Goal: Register for event/course

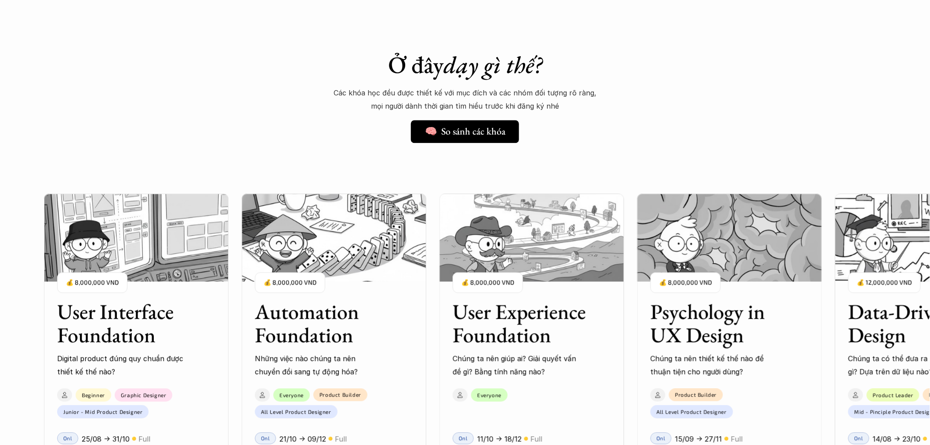
scroll to position [813, 0]
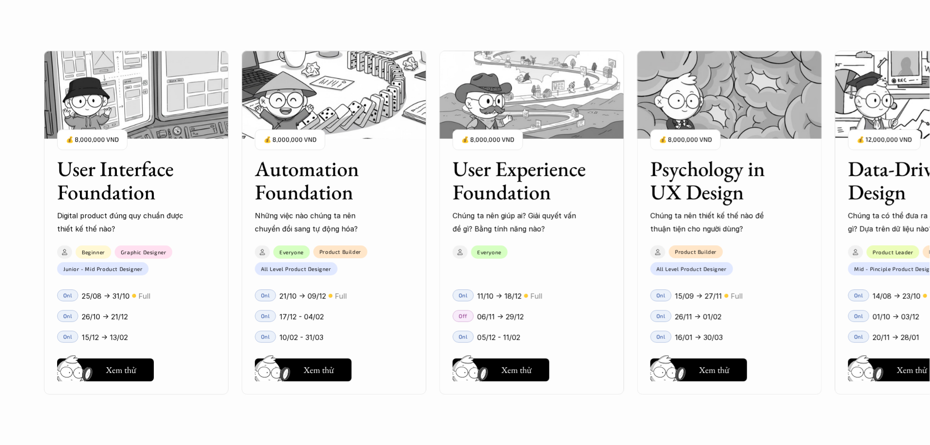
click at [552, 193] on h3 "User Experience Foundation" at bounding box center [521, 180] width 136 height 47
click at [533, 369] on button "Hay thôi Xem thử" at bounding box center [501, 369] width 97 height 23
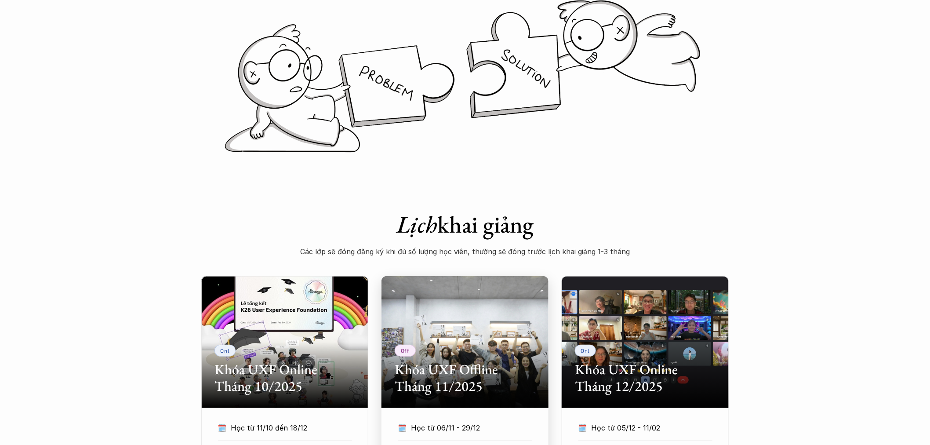
scroll to position [488, 0]
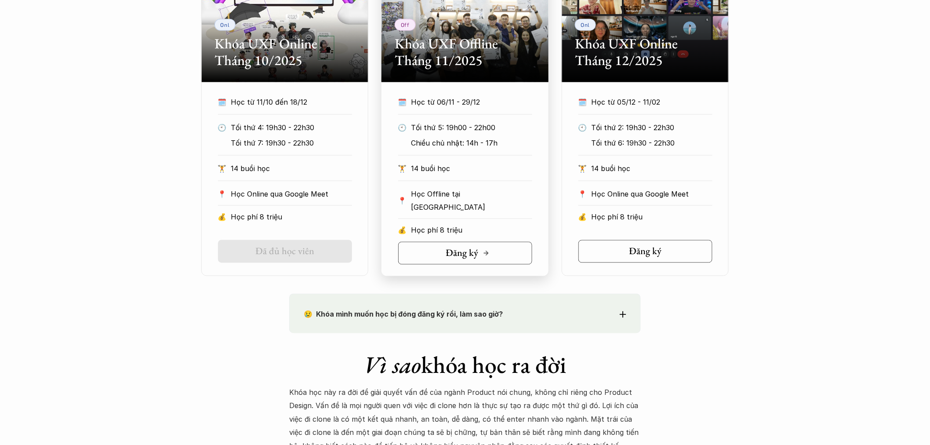
click at [493, 258] on link "Đăng ký" at bounding box center [465, 253] width 134 height 23
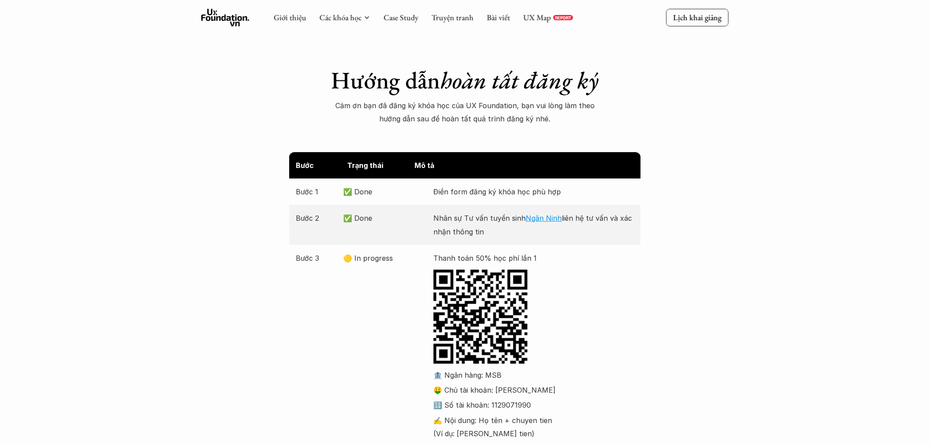
click at [366, 195] on p "✅ Done" at bounding box center [386, 191] width 86 height 13
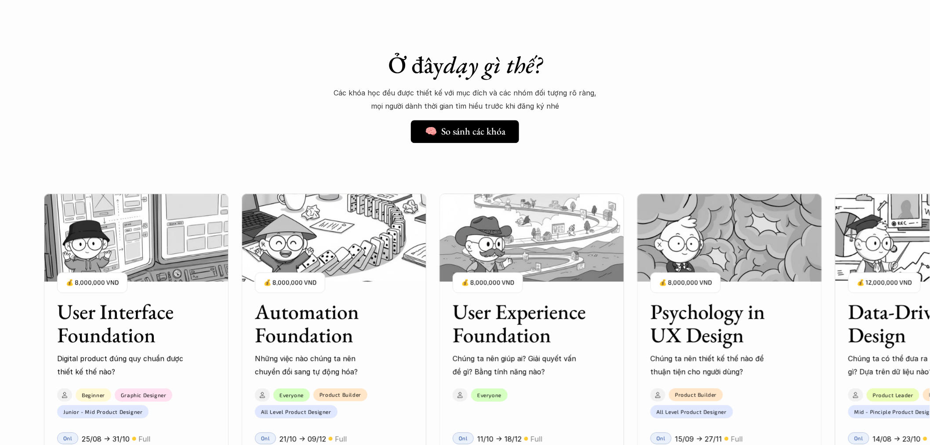
scroll to position [813, 0]
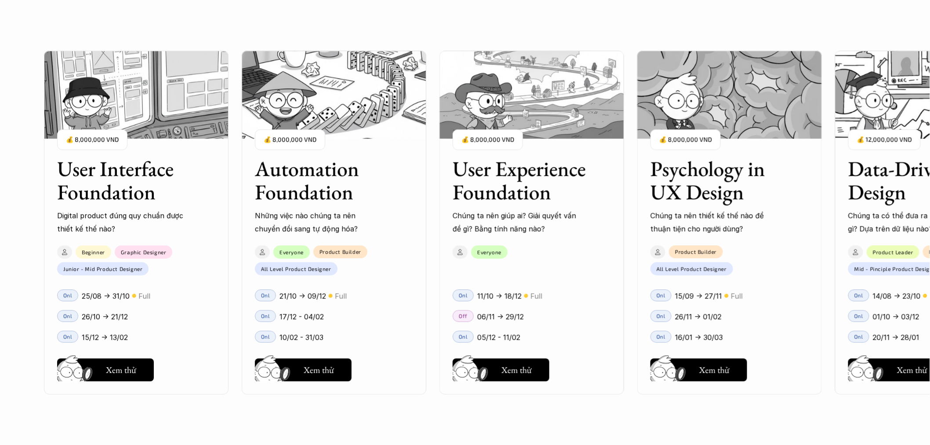
click at [545, 259] on div "Everyone" at bounding box center [526, 258] width 175 height 34
click at [563, 228] on p "Chúng ta nên giúp ai? Giải quyết vấn đề gì? Bằng tính năng nào?" at bounding box center [516, 222] width 127 height 27
click at [514, 370] on h5 "Xem thử" at bounding box center [516, 369] width 30 height 12
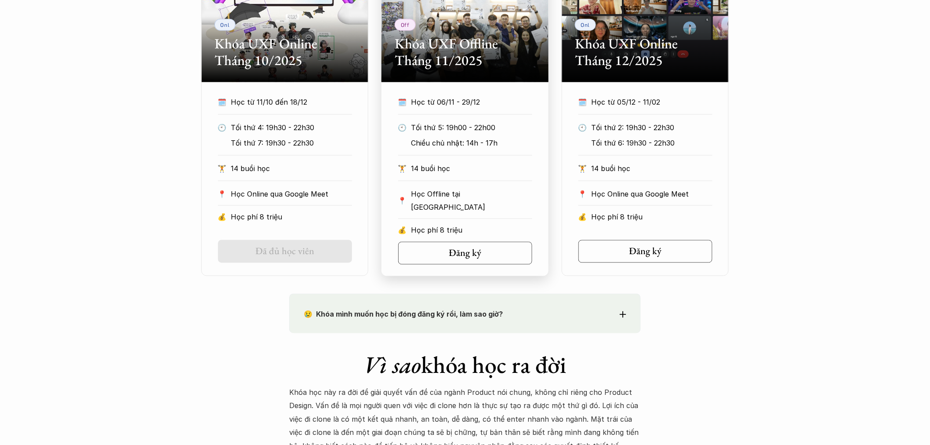
scroll to position [325, 0]
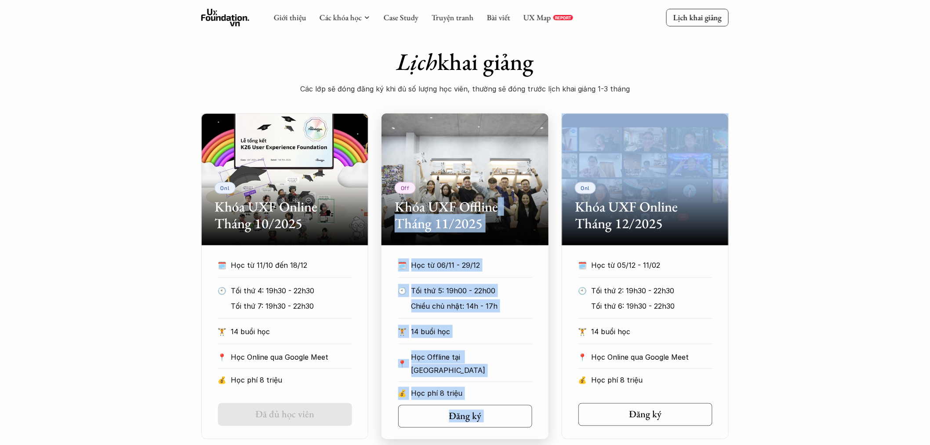
drag, startPoint x: 573, startPoint y: 165, endPoint x: 497, endPoint y: 166, distance: 76.5
click at [497, 166] on div "Onl Khóa UXF Online Tháng 10/2025 🗓️ Học từ 11/10 đến 18/12 🕙 Tối thứ 4: 19h30 …" at bounding box center [464, 276] width 527 height 326
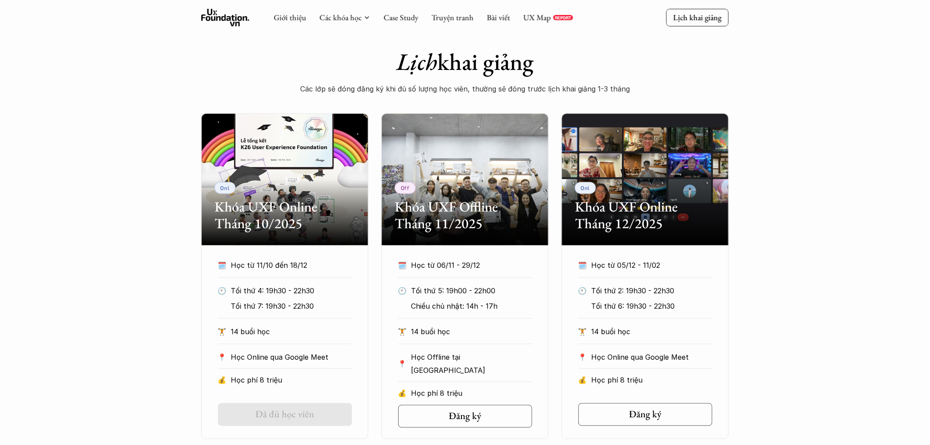
click at [782, 135] on div "Onl Khóa UXF Online Tháng 10/2025 🗓️ Học từ 11/10 đến 18/12 🕙 Tối thứ 4: 19h30 …" at bounding box center [465, 276] width 930 height 326
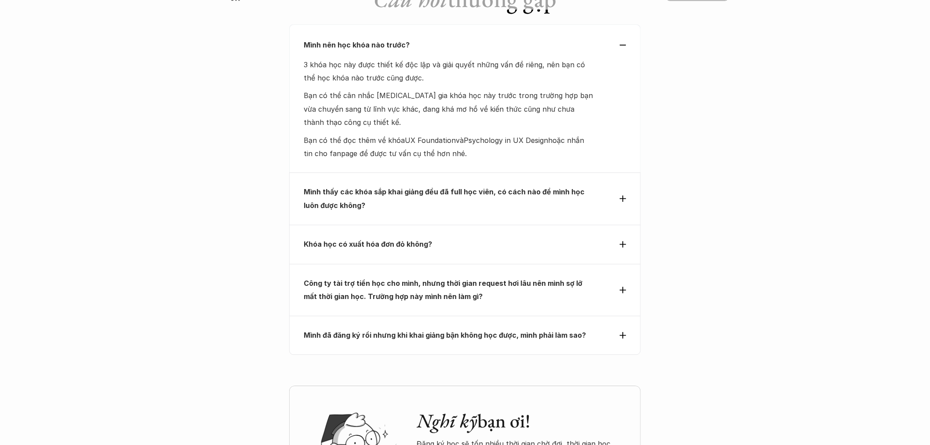
scroll to position [3734, 0]
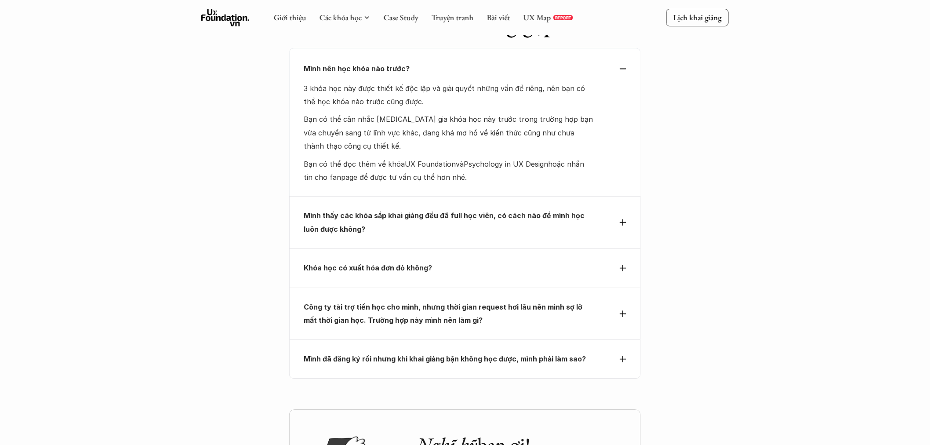
click at [435, 352] on p "Mình đã đăng ký rồi nhưng khi khai giảng bận không học được, mình phải làm sao?" at bounding box center [449, 358] width 290 height 13
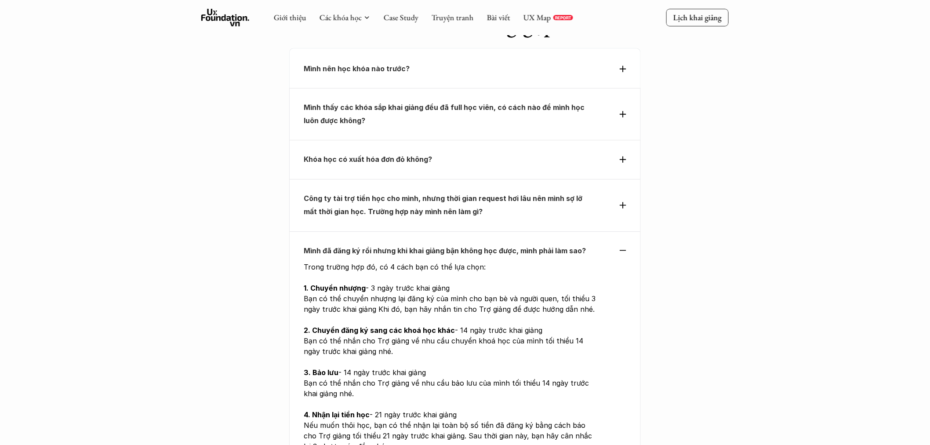
click at [463, 192] on p "Công ty tài trợ tiền học cho mình, nhưng thời gian request hơi lâu nên mình sợ …" at bounding box center [449, 205] width 290 height 27
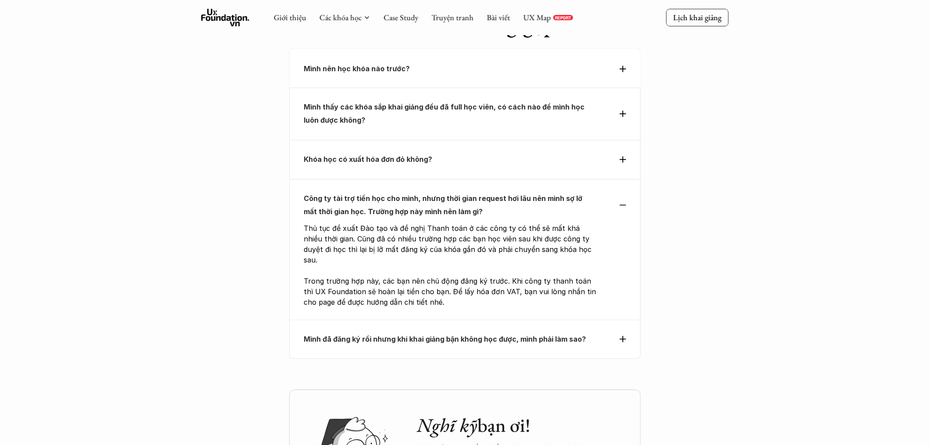
click at [461, 140] on div "Khóa học có xuất hóa đơn đỏ không?" at bounding box center [464, 159] width 351 height 39
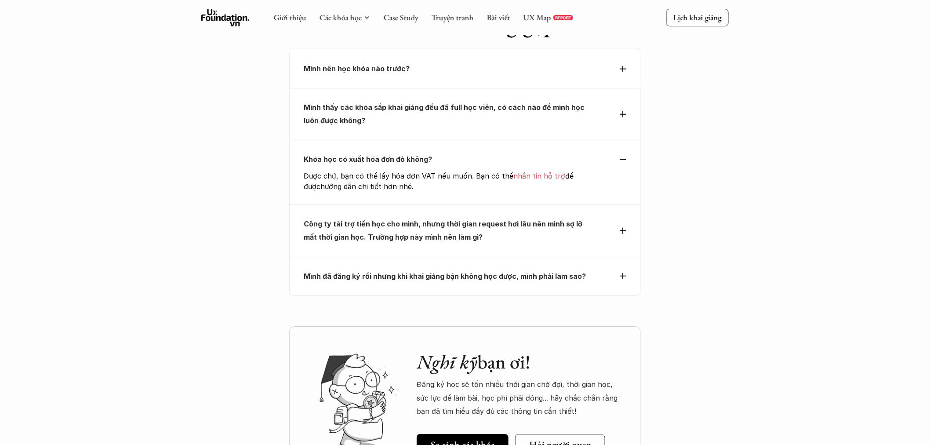
click at [460, 93] on div "Mình thấy các khóa sắp khai giảng đều đã full học viên, có cách nào để mình học…" at bounding box center [464, 114] width 351 height 52
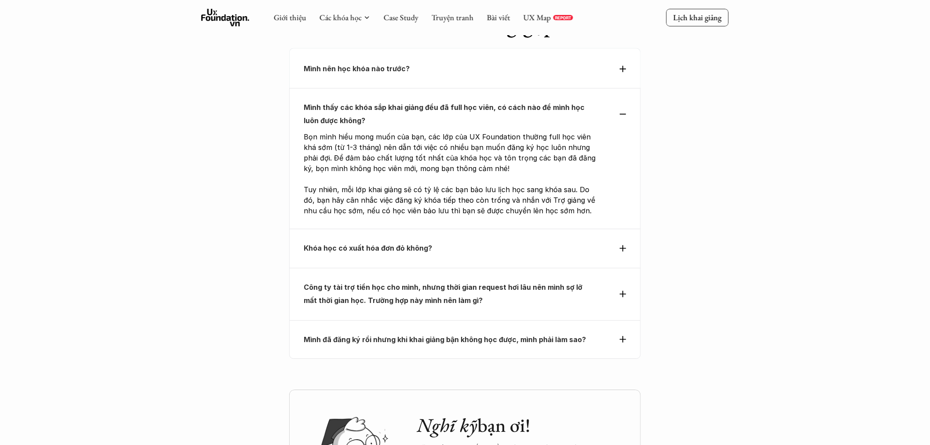
scroll to position [3571, 0]
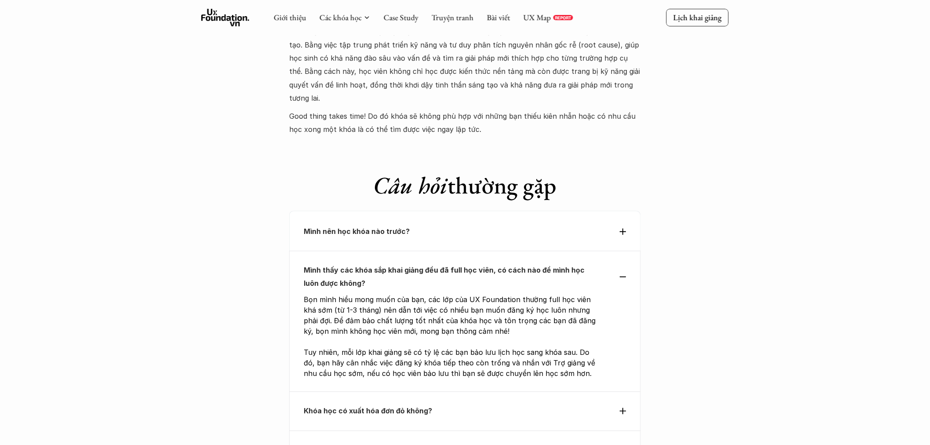
click at [472, 210] on div "Mình nên học khóa nào trước?" at bounding box center [464, 230] width 351 height 40
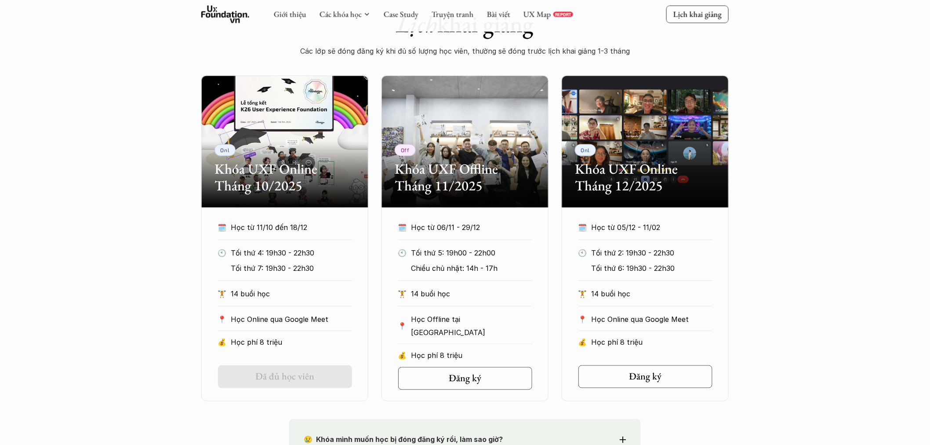
scroll to position [488, 0]
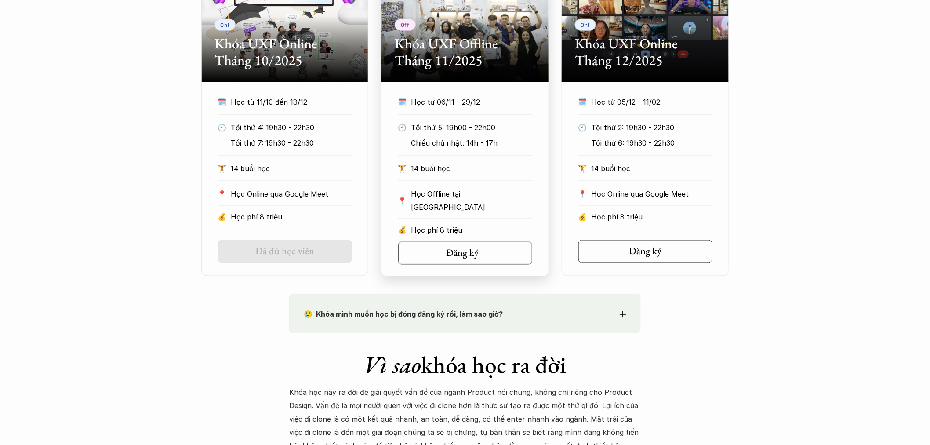
click at [476, 251] on h5 "Đăng ký" at bounding box center [462, 252] width 33 height 11
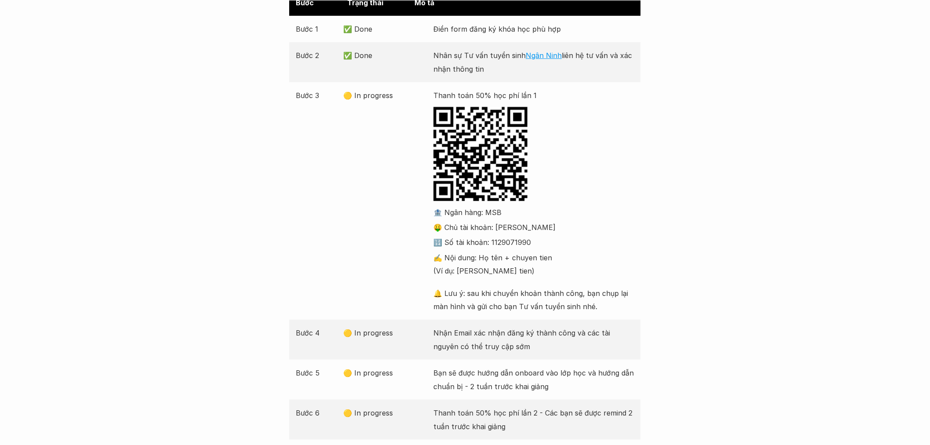
scroll to position [325, 0]
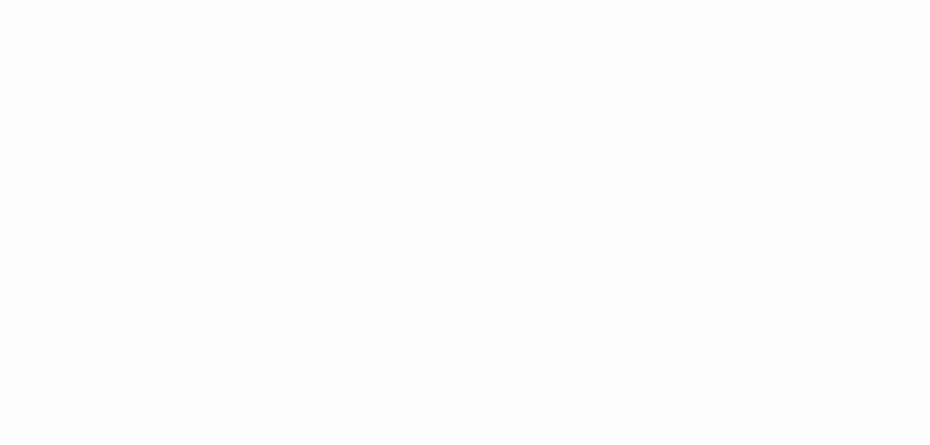
scroll to position [1329, 0]
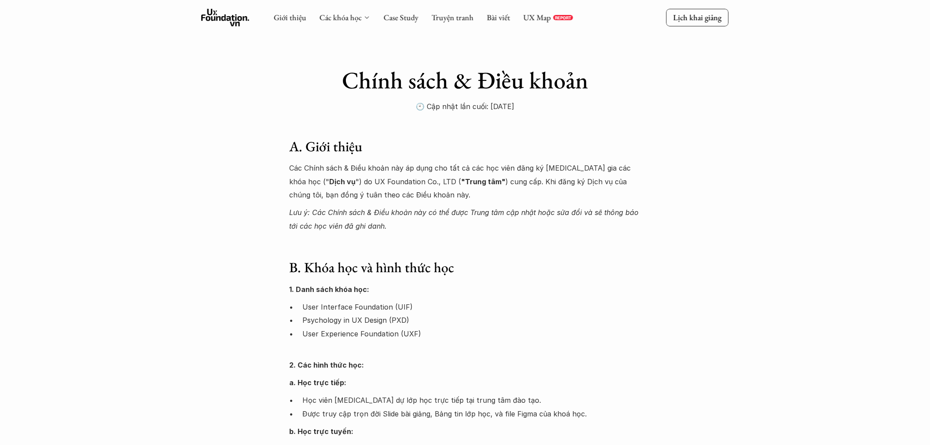
click at [365, 18] on icon at bounding box center [366, 17] width 7 height 7
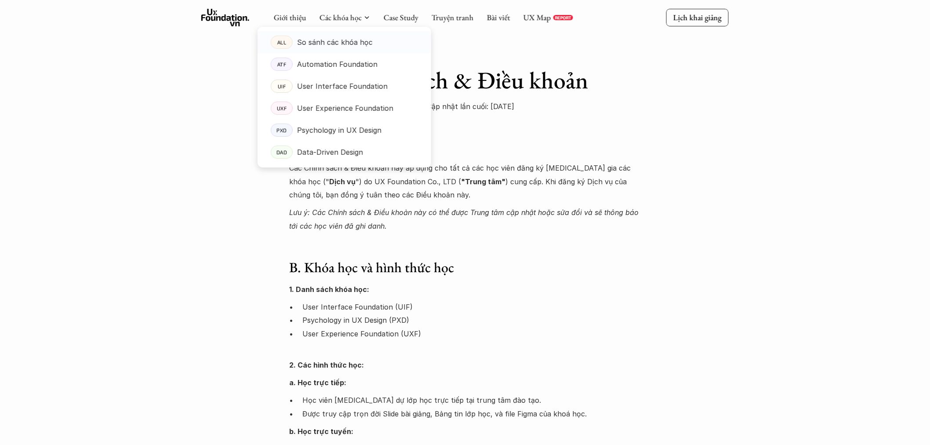
click at [334, 37] on p "So sánh các khóa học" at bounding box center [335, 42] width 76 height 13
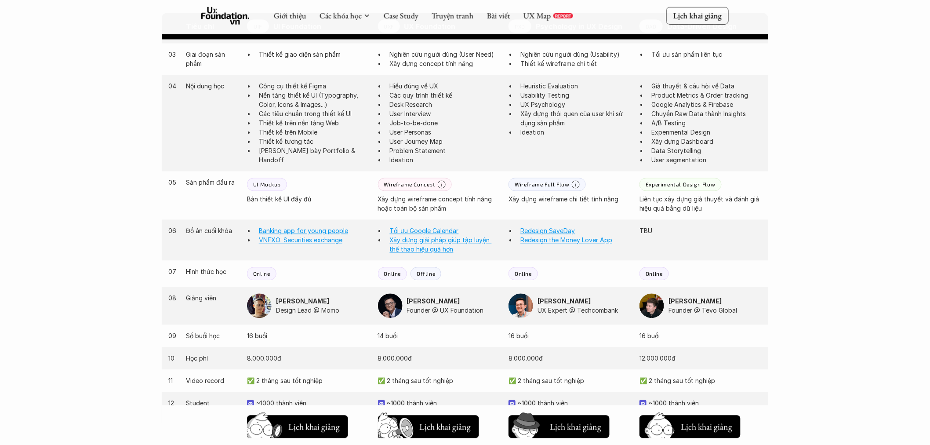
scroll to position [813, 0]
